Goal: Manage account settings

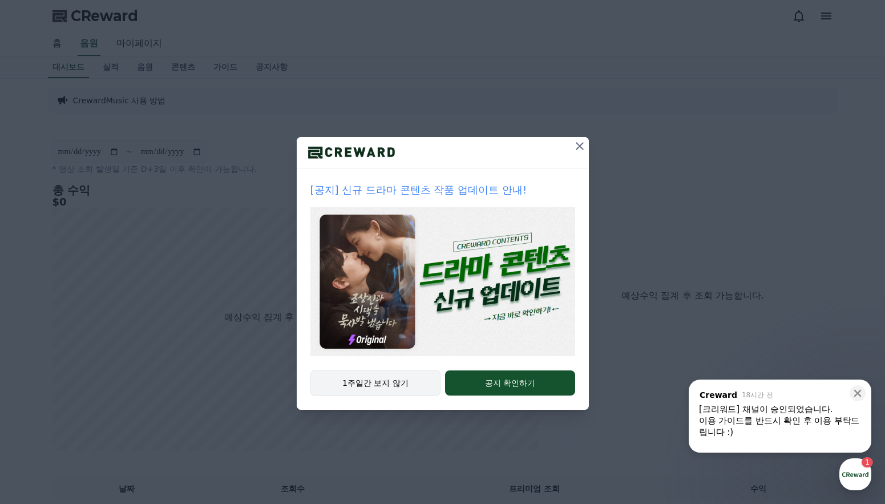
click at [383, 383] on button "1주일간 보지 않기" at bounding box center [375, 383] width 131 height 26
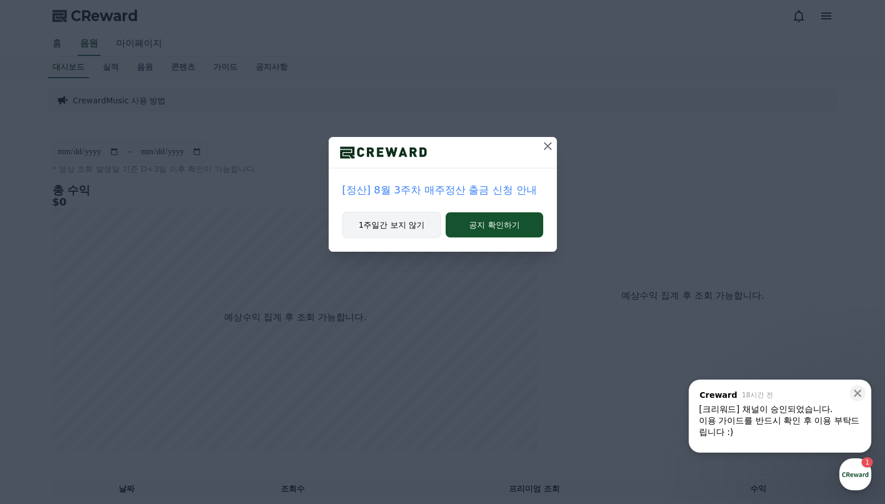
click at [386, 227] on button "1주일간 보지 않기" at bounding box center [391, 225] width 99 height 26
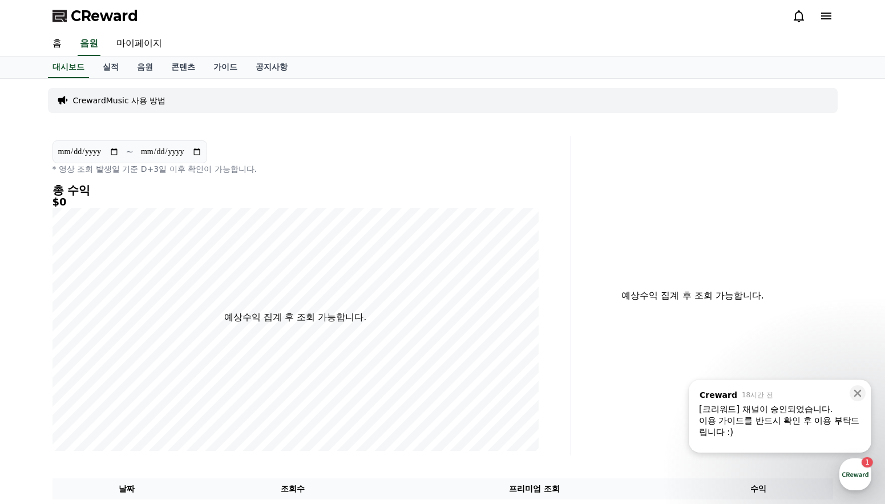
click at [822, 420] on div "이용 가이드를 반드시 확인 후 이용 부탁드립니다 :)" at bounding box center [780, 426] width 162 height 23
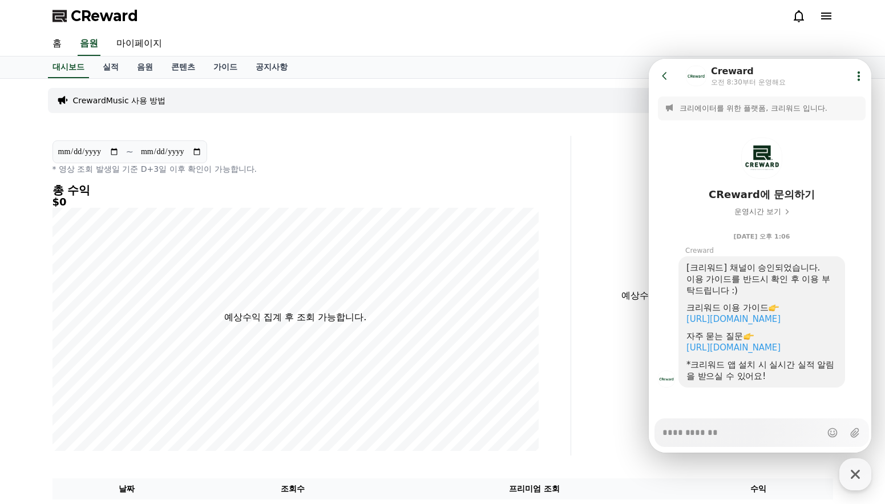
scroll to position [16, 0]
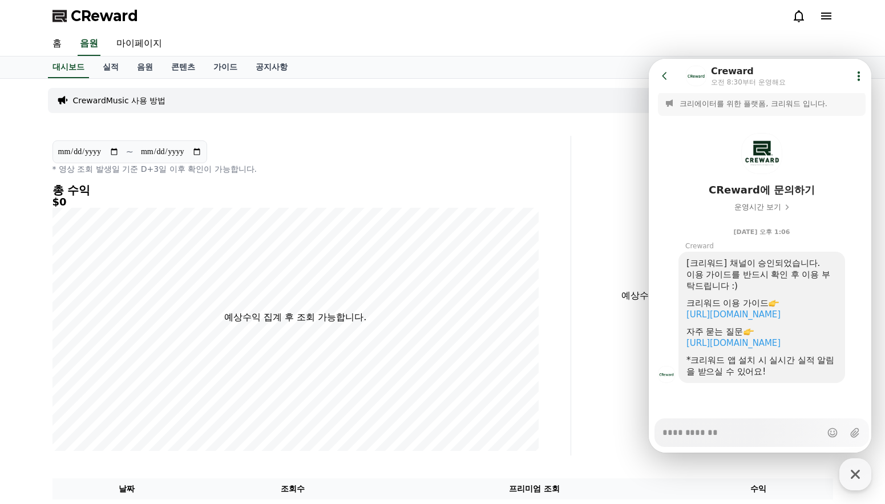
type textarea "*"
click at [510, 165] on p "* 영상 조회 발생일 기준 D+3일 이후 확인이 가능합니다." at bounding box center [295, 168] width 486 height 11
click at [663, 76] on icon at bounding box center [664, 75] width 5 height 7
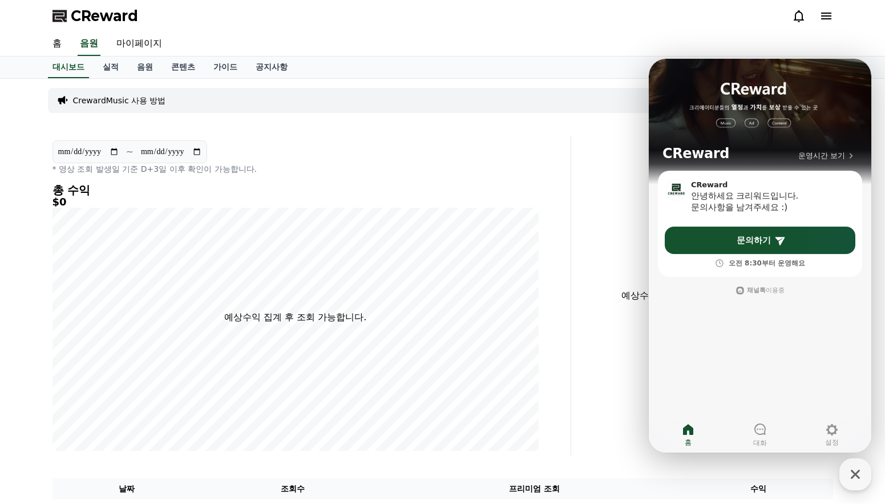
click at [592, 181] on div "예상수익 집계 후 조회 가능합니다." at bounding box center [707, 296] width 262 height 320
click at [568, 218] on div "**********" at bounding box center [309, 296] width 523 height 320
click at [857, 475] on icon "button" at bounding box center [855, 474] width 9 height 9
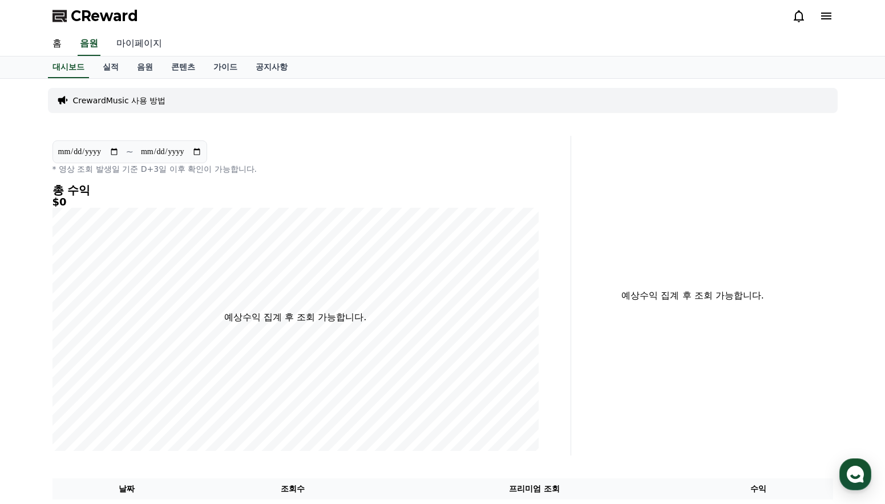
click at [141, 41] on link "마이페이지" at bounding box center [139, 44] width 64 height 24
select select "**********"
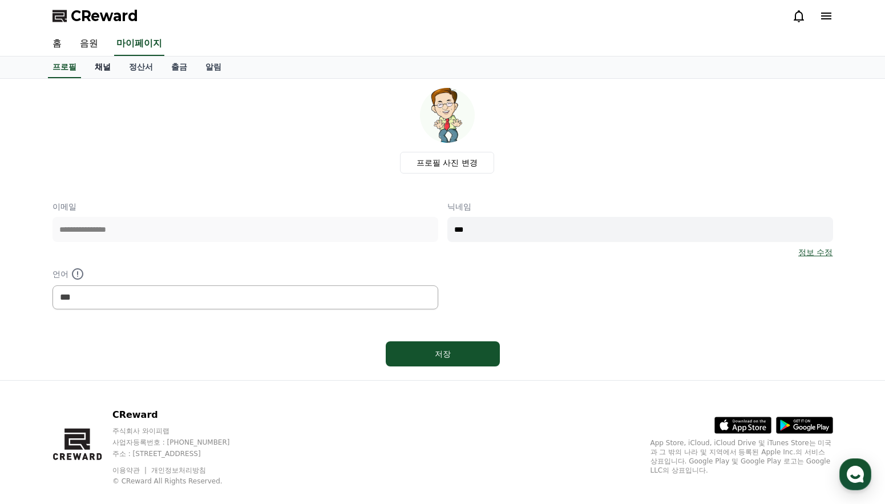
click at [98, 65] on link "채널" at bounding box center [103, 67] width 34 height 22
